Goal: Use online tool/utility

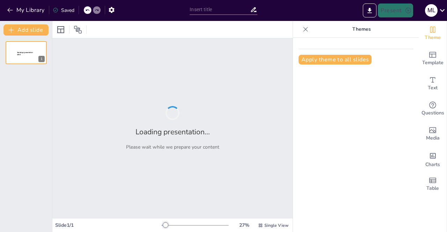
type input "Climate Impact on Energy Metrics: A Comparative Study of [DATE] and [DATE]"
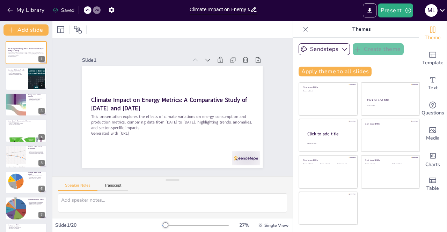
checkbox input "true"
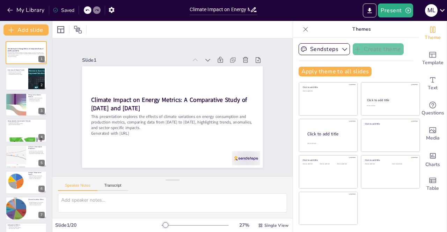
checkbox input "true"
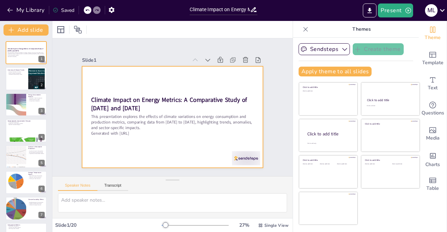
checkbox input "true"
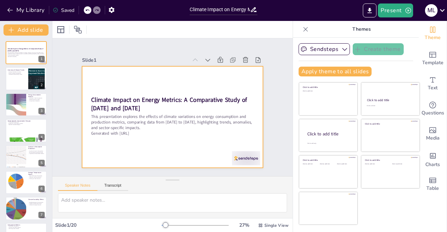
checkbox input "true"
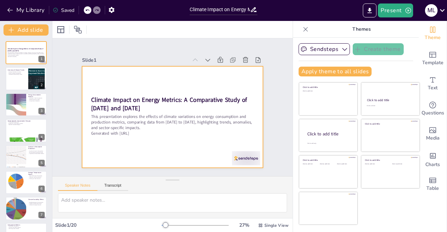
checkbox input "true"
